Goal: Task Accomplishment & Management: Complete application form

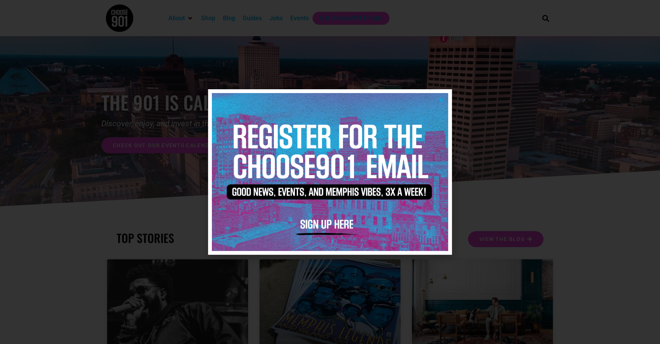
click at [443, 99] on icon "Close" at bounding box center [442, 100] width 6 height 6
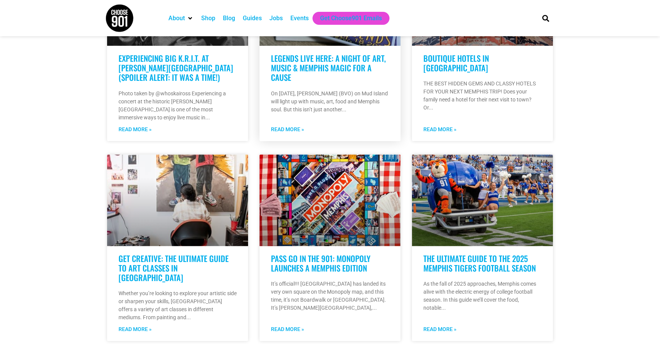
scroll to position [269, 0]
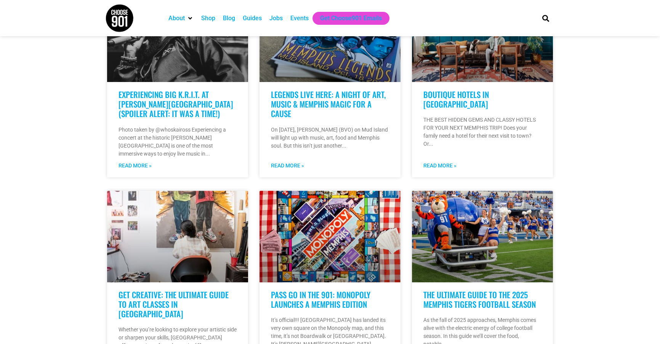
click at [278, 19] on div "Jobs" at bounding box center [275, 18] width 13 height 9
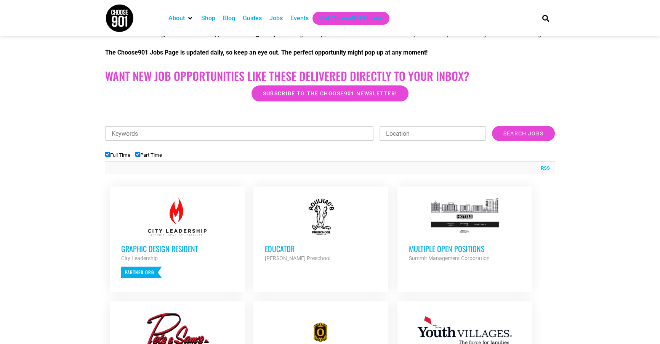
scroll to position [164, 0]
click at [140, 155] on input "Part Time" at bounding box center [137, 153] width 5 height 5
checkbox input "false"
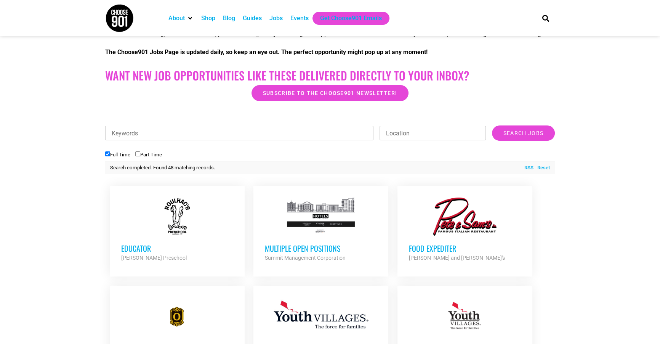
click at [155, 134] on input "Keywords" at bounding box center [239, 133] width 268 height 14
type input "video"
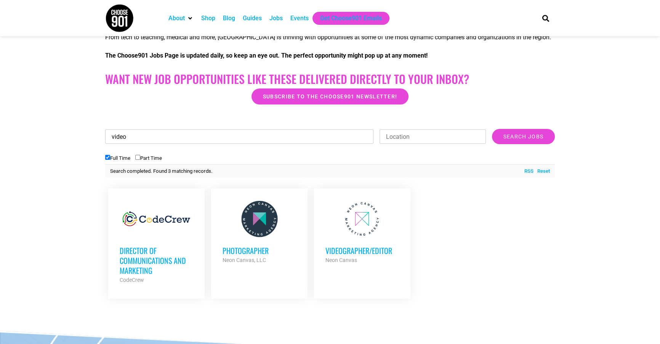
scroll to position [159, 0]
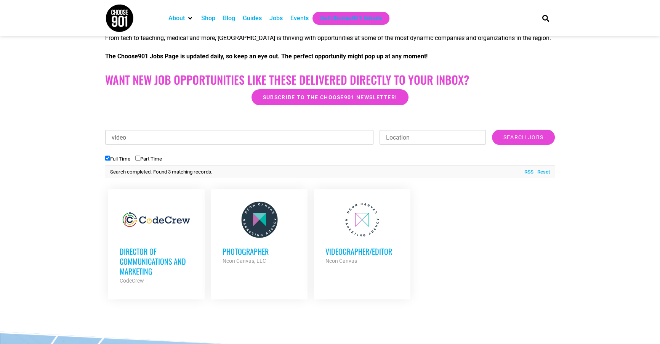
click at [369, 252] on h3 "Videographer/Editor" at bounding box center [363, 251] width 74 height 10
